Goal: Information Seeking & Learning: Check status

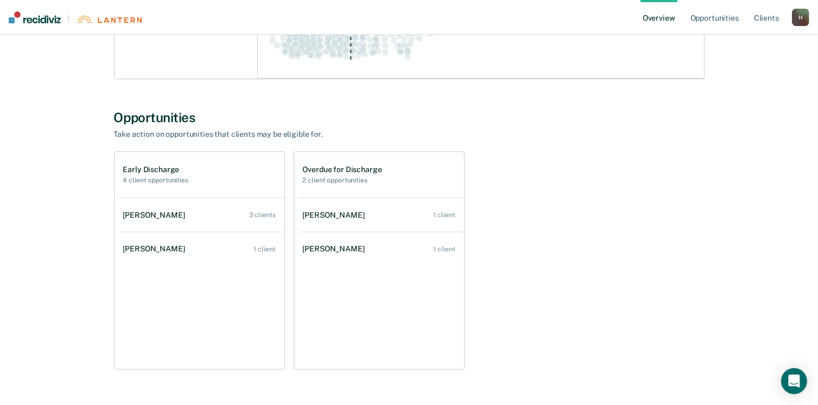
scroll to position [517, 0]
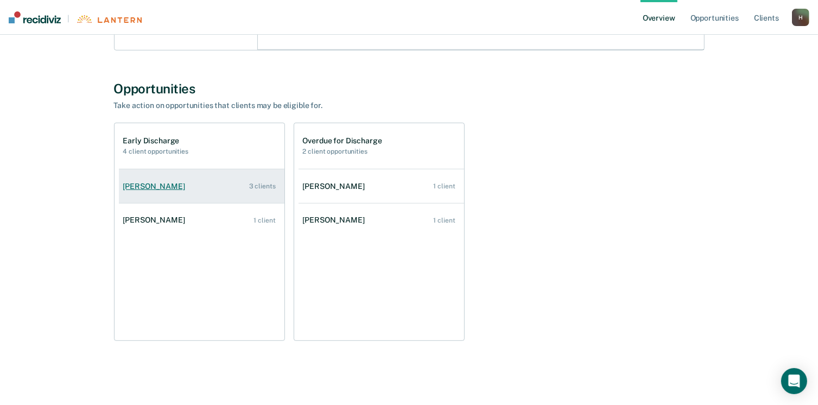
click at [256, 183] on div "3 clients" at bounding box center [262, 186] width 27 height 8
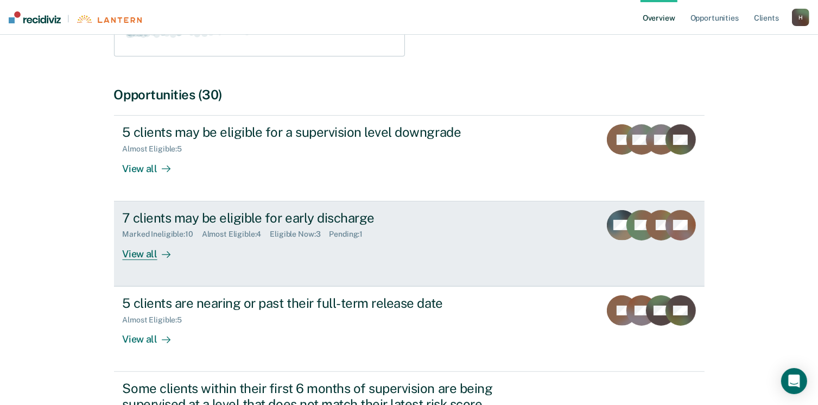
scroll to position [326, 0]
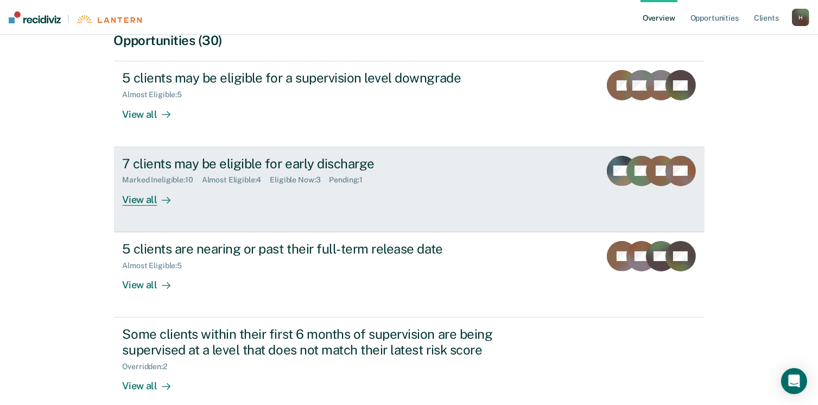
click at [139, 199] on div "View all" at bounding box center [153, 194] width 61 height 21
